Goal: Information Seeking & Learning: Learn about a topic

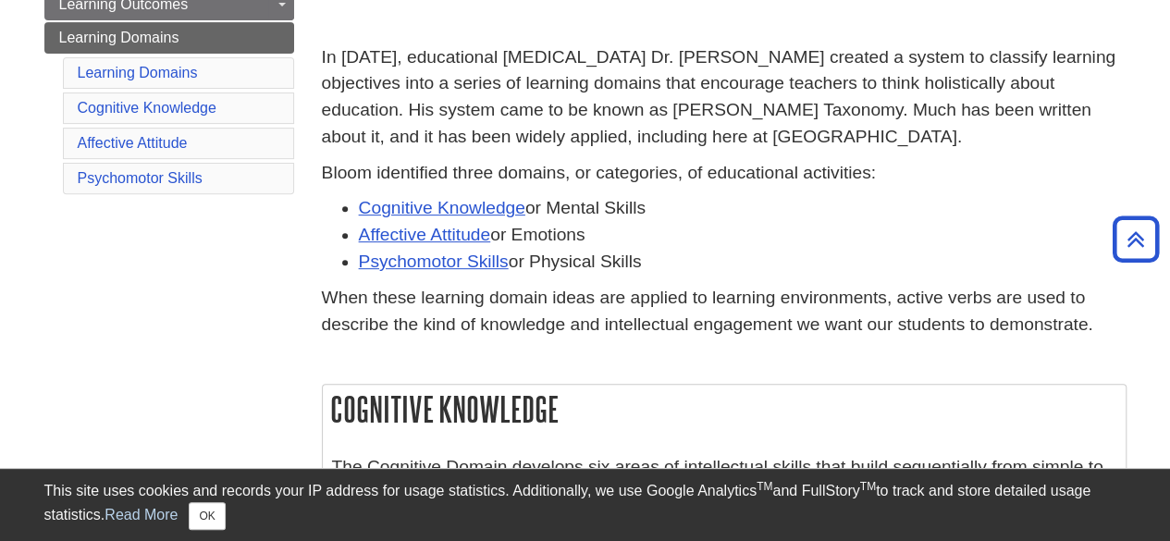
scroll to position [272, 0]
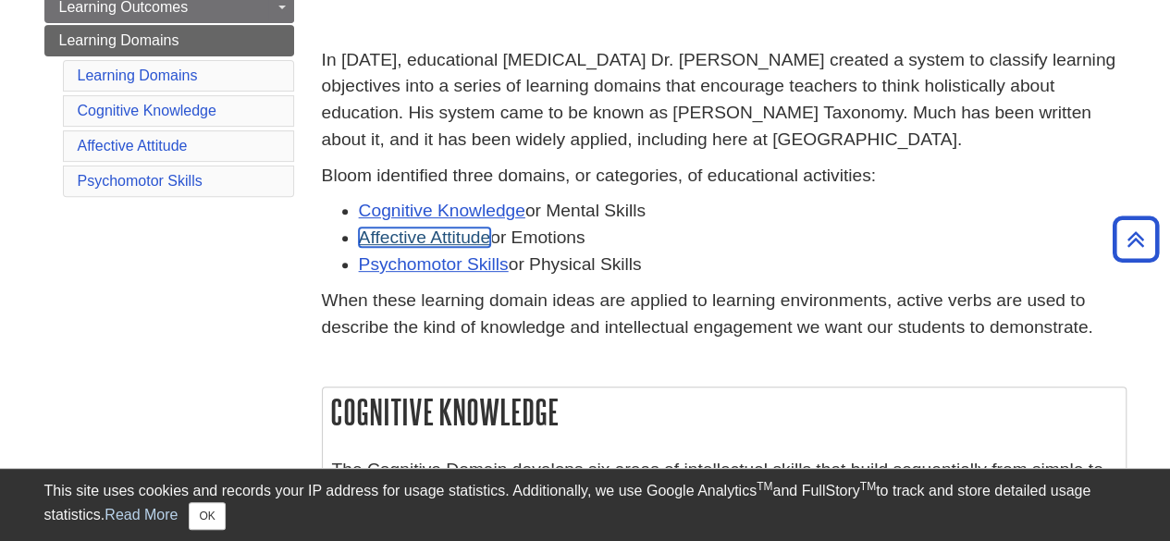
click at [441, 240] on link "Affective Attitude" at bounding box center [425, 237] width 132 height 19
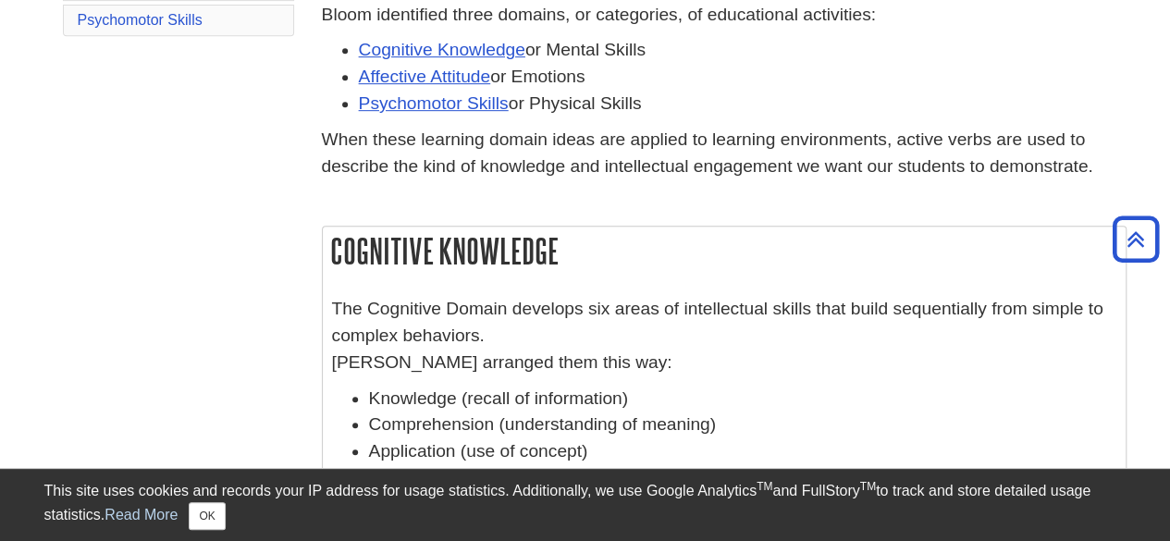
scroll to position [550, 0]
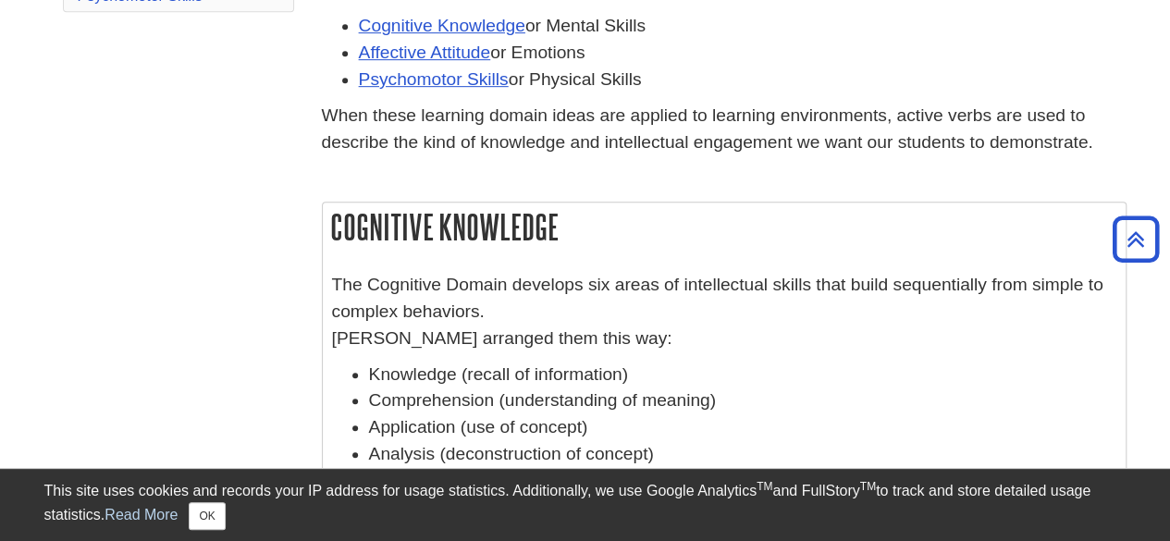
scroll to position [179, 0]
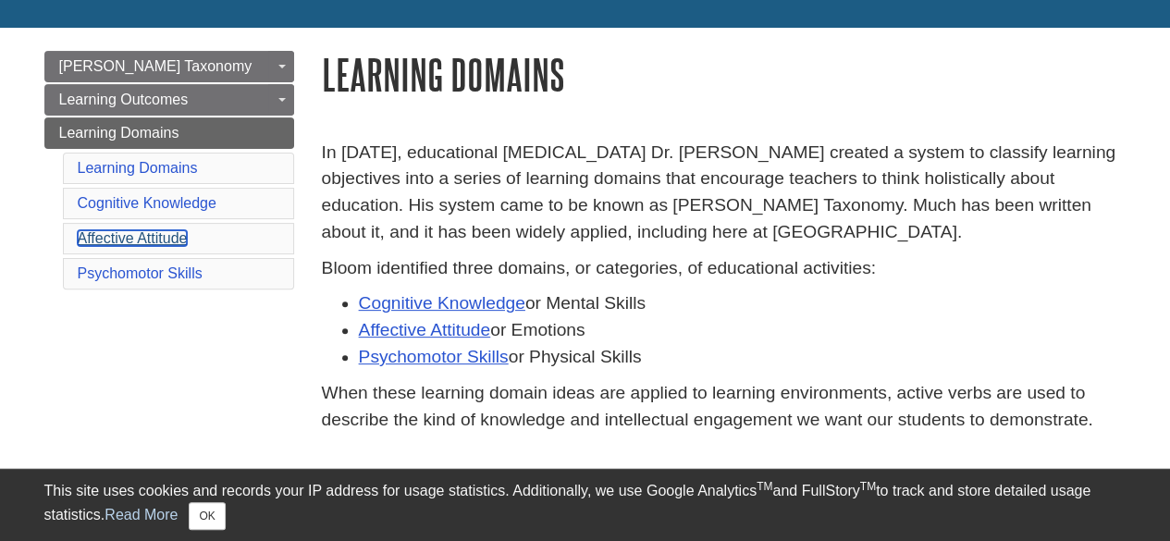
click at [133, 232] on link "Affective Attitude" at bounding box center [133, 238] width 110 height 16
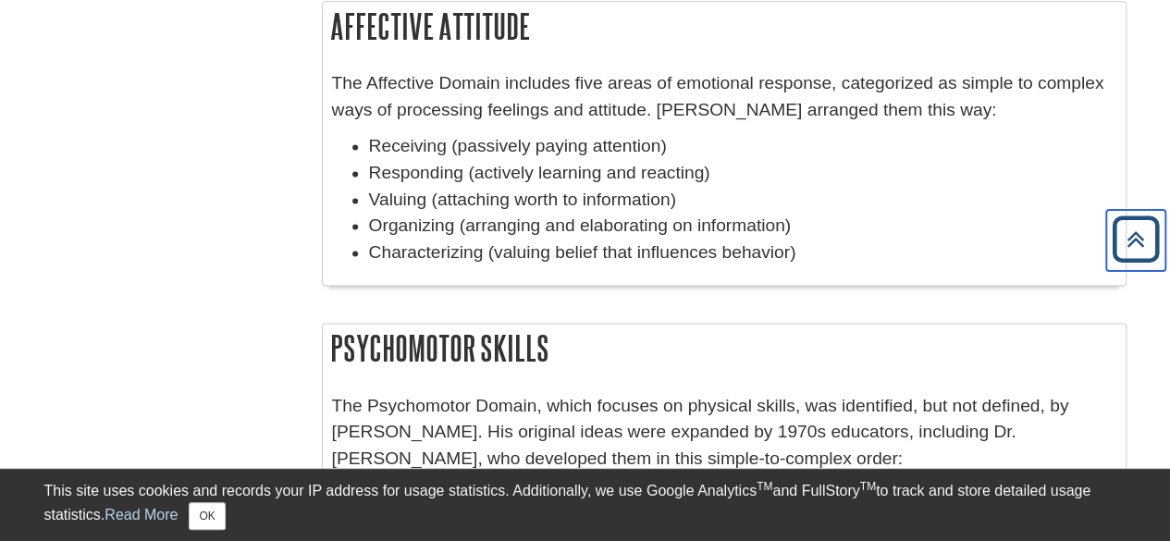
click at [1143, 245] on icon "Back to Top" at bounding box center [1136, 239] width 59 height 59
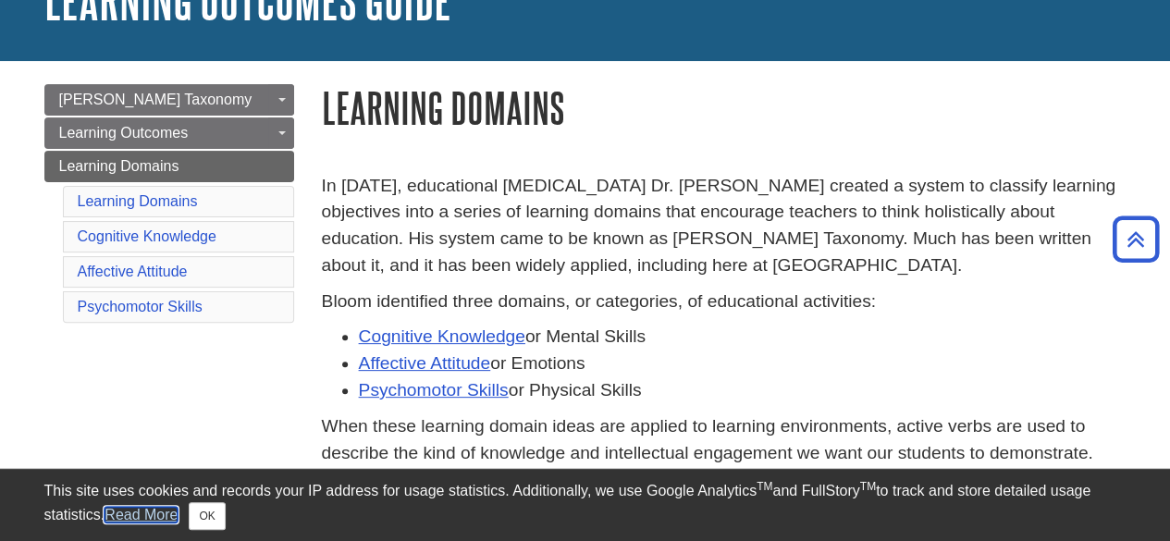
scroll to position [0, 0]
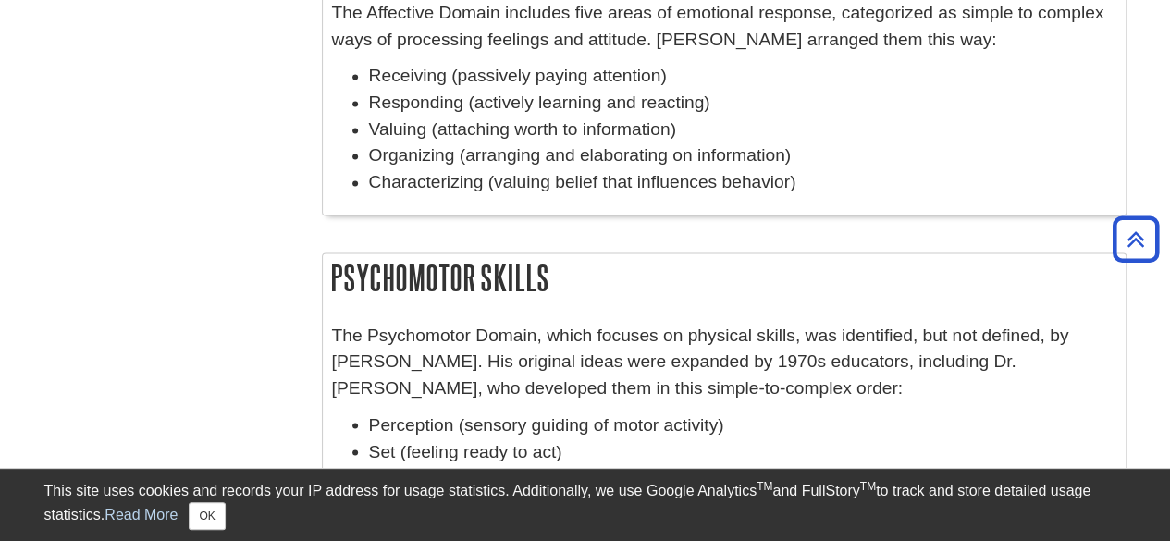
scroll to position [1543, 0]
